Goal: Task Accomplishment & Management: Use online tool/utility

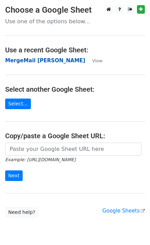
click at [36, 63] on strong "MergeMail [PERSON_NAME]" at bounding box center [45, 61] width 80 height 6
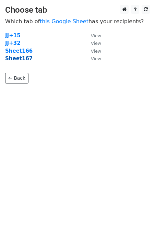
click at [25, 61] on strong "Sheet167" at bounding box center [18, 58] width 27 height 6
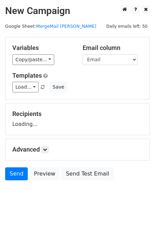
click at [24, 91] on link "Load..." at bounding box center [25, 87] width 26 height 11
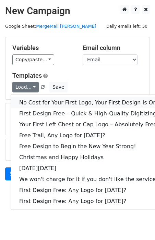
click at [38, 99] on link "No Cost for Your First Logo, Your First Design Is On Us!" at bounding box center [93, 102] width 164 height 11
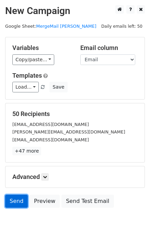
drag, startPoint x: 12, startPoint y: 201, endPoint x: 6, endPoint y: 204, distance: 6.9
click at [12, 201] on link "Send" at bounding box center [16, 201] width 23 height 13
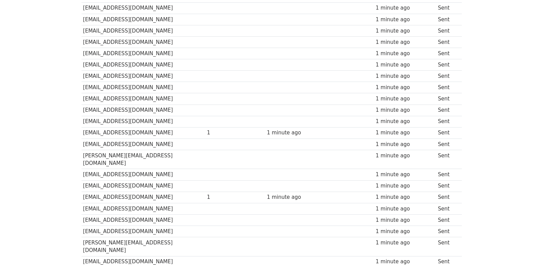
scroll to position [477, 0]
